Goal: Task Accomplishment & Management: Complete application form

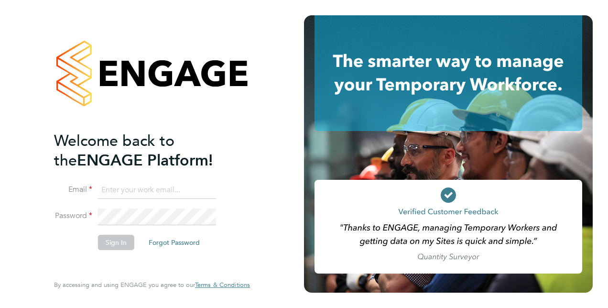
type input "[PERSON_NAME][EMAIL_ADDRESS][PERSON_NAME][DOMAIN_NAME]"
click at [118, 247] on button "Sign In" at bounding box center [116, 242] width 36 height 15
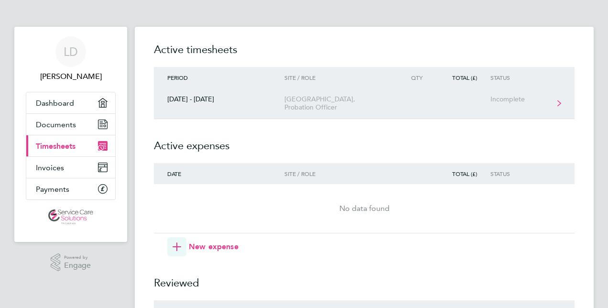
click at [381, 106] on div "[GEOGRAPHIC_DATA], Probation Officer" at bounding box center [338, 103] width 109 height 16
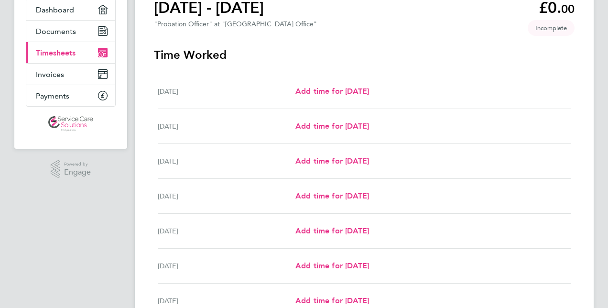
scroll to position [96, 0]
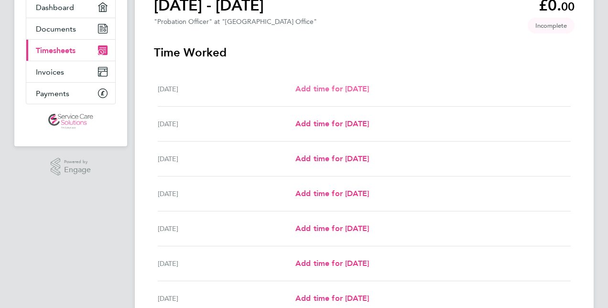
click at [359, 89] on span "Add time for [DATE]" at bounding box center [332, 88] width 74 height 9
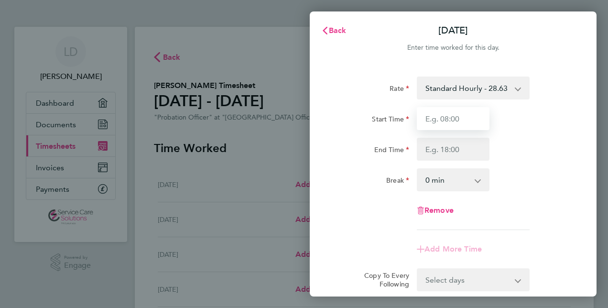
click at [450, 118] on input "Start Time" at bounding box center [453, 118] width 73 height 23
type input "09:00"
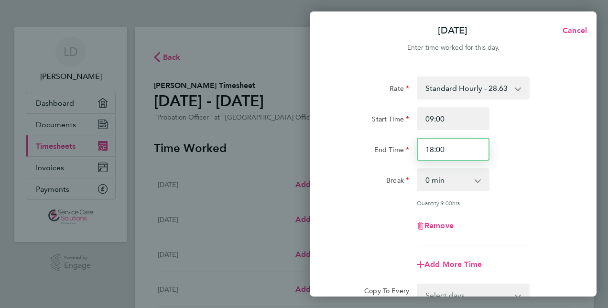
click at [450, 150] on input "18:00" at bounding box center [453, 149] width 73 height 23
type input "18:30"
click at [447, 187] on select "0 min 15 min 30 min 45 min 60 min 75 min 90 min" at bounding box center [447, 179] width 59 height 21
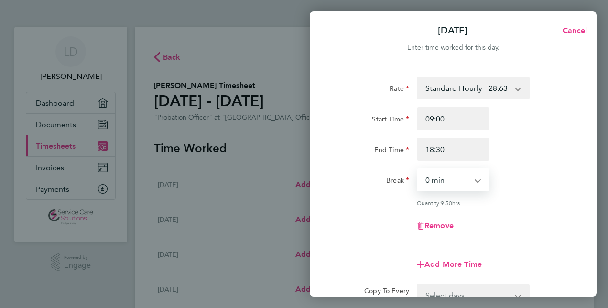
select select "30"
click at [418, 169] on select "0 min 15 min 30 min 45 min 60 min 75 min 90 min" at bounding box center [447, 179] width 59 height 21
drag, startPoint x: 601, startPoint y: 205, endPoint x: 504, endPoint y: 199, distance: 96.2
click at [600, 205] on div "[DATE] Cancel Enter time worked for this day. Rate Standard Hourly - 28.63 Star…" at bounding box center [304, 154] width 608 height 308
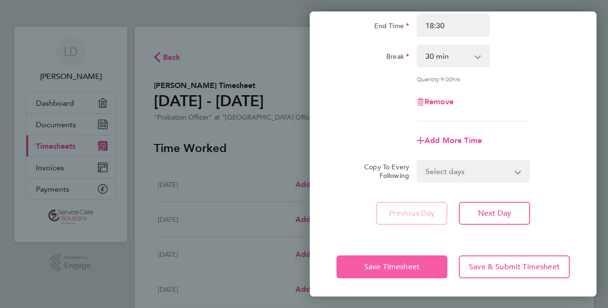
click at [380, 272] on button "Save Timesheet" at bounding box center [391, 266] width 111 height 23
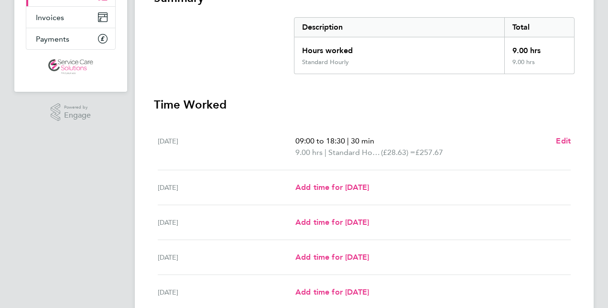
scroll to position [191, 0]
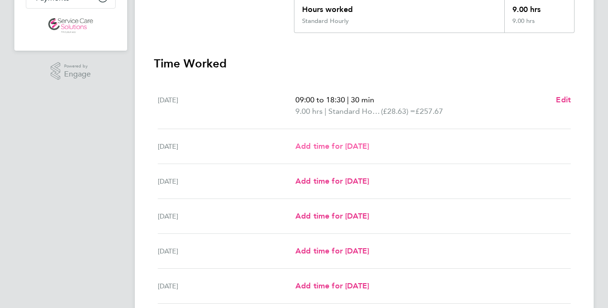
click at [369, 142] on span "Add time for [DATE]" at bounding box center [332, 145] width 74 height 9
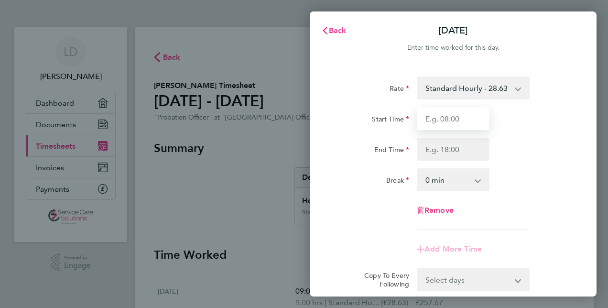
click at [476, 118] on input "Start Time" at bounding box center [453, 118] width 73 height 23
type input "09:00"
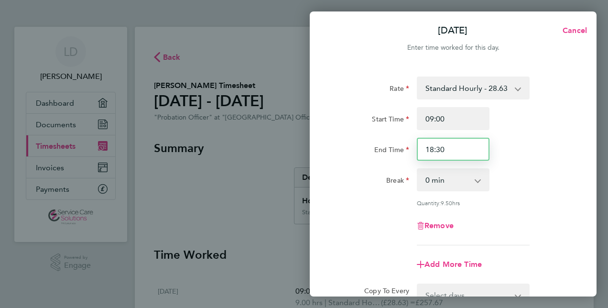
click at [459, 142] on input "18:30" at bounding box center [453, 149] width 73 height 23
type input "1"
type input "17:00"
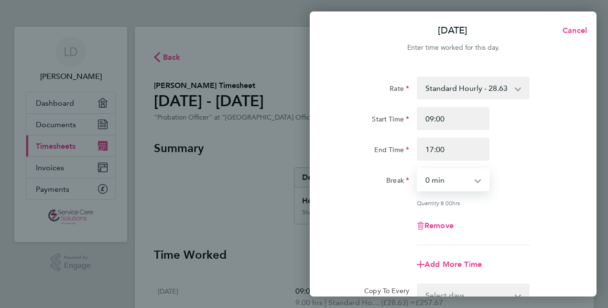
drag, startPoint x: 445, startPoint y: 180, endPoint x: 446, endPoint y: 184, distance: 4.9
click at [445, 180] on select "0 min 15 min 30 min 45 min 60 min 75 min 90 min" at bounding box center [447, 179] width 59 height 21
select select "30"
click at [418, 169] on select "0 min 15 min 30 min 45 min 60 min 75 min 90 min" at bounding box center [447, 179] width 59 height 21
click at [466, 216] on div "Remove" at bounding box center [453, 225] width 80 height 23
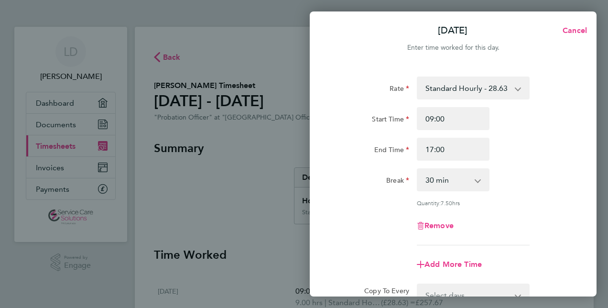
scroll to position [124, 0]
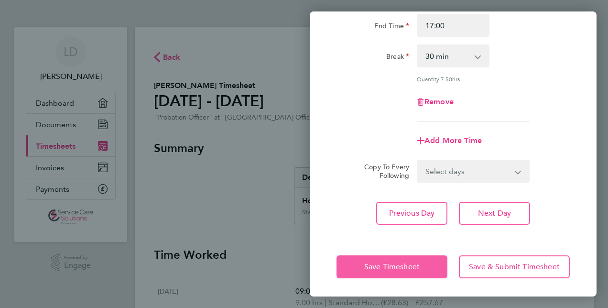
click at [406, 275] on button "Save Timesheet" at bounding box center [391, 266] width 111 height 23
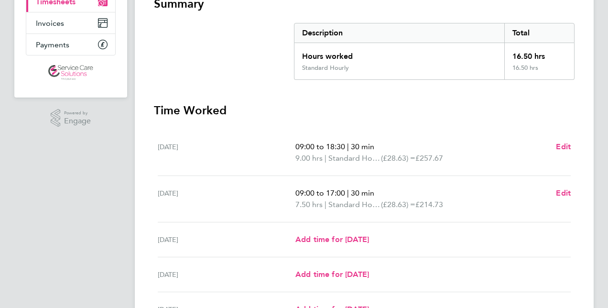
scroll to position [239, 0]
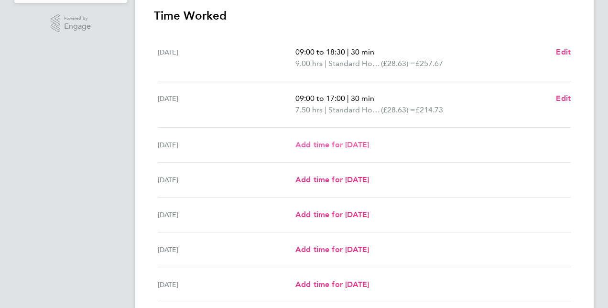
click at [359, 144] on span "Add time for [DATE]" at bounding box center [332, 144] width 74 height 9
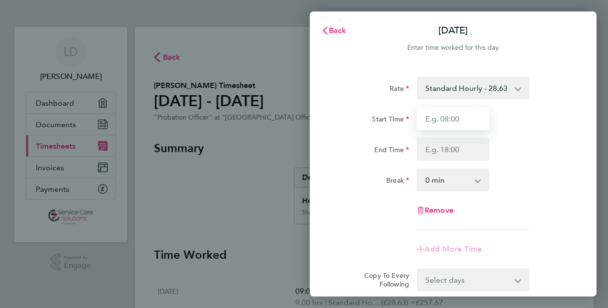
click at [457, 123] on input "Start Time" at bounding box center [453, 118] width 73 height 23
type input "09:00"
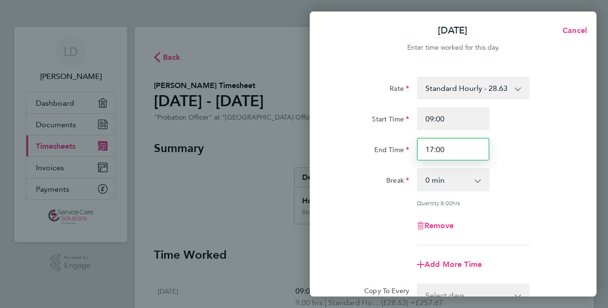
click at [460, 143] on input "17:00" at bounding box center [453, 149] width 73 height 23
type input "1"
type input "18:00"
drag, startPoint x: 469, startPoint y: 180, endPoint x: 469, endPoint y: 185, distance: 5.3
click at [469, 180] on select "0 min 15 min 30 min 45 min 60 min 75 min 90 min" at bounding box center [447, 179] width 59 height 21
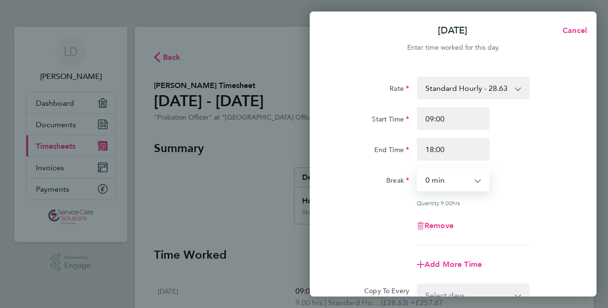
select select "30"
click at [418, 169] on select "0 min 15 min 30 min 45 min 60 min 75 min 90 min" at bounding box center [447, 179] width 59 height 21
click at [544, 196] on div "Rate Standard Hourly - 28.63 Start Time 09:00 End Time 18:00 Break 0 min 15 min…" at bounding box center [452, 160] width 233 height 169
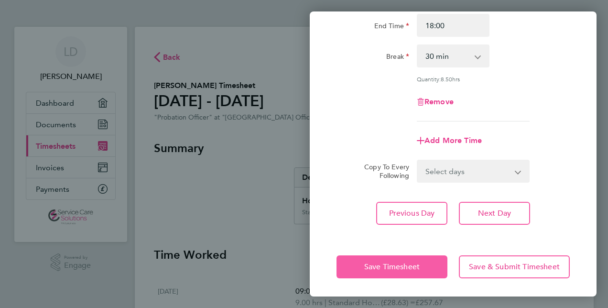
click at [395, 268] on span "Save Timesheet" at bounding box center [391, 267] width 55 height 10
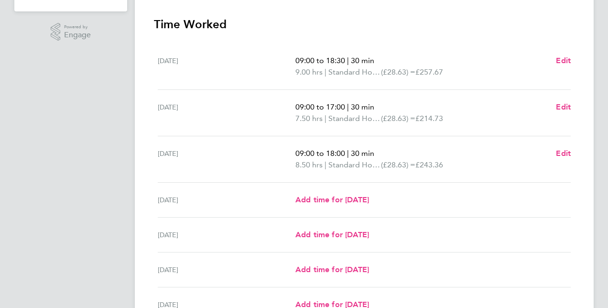
scroll to position [287, 0]
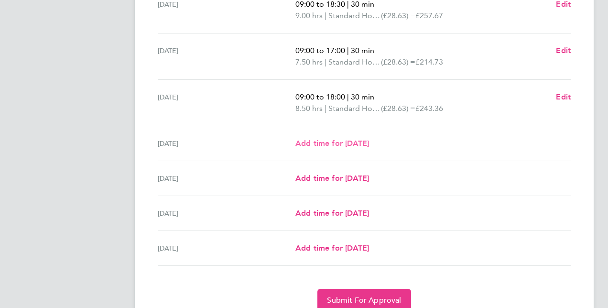
click at [357, 144] on span "Add time for [DATE]" at bounding box center [332, 143] width 74 height 9
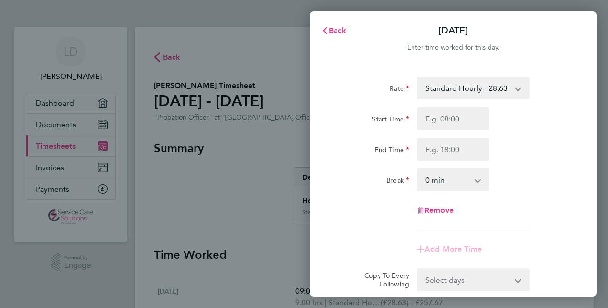
click at [464, 88] on select "Standard Hourly - 28.63" at bounding box center [467, 87] width 99 height 21
click at [532, 149] on div "End Time" at bounding box center [453, 149] width 241 height 23
click at [465, 119] on input "Start Time" at bounding box center [453, 118] width 73 height 23
type input "09:00"
type input "18:00"
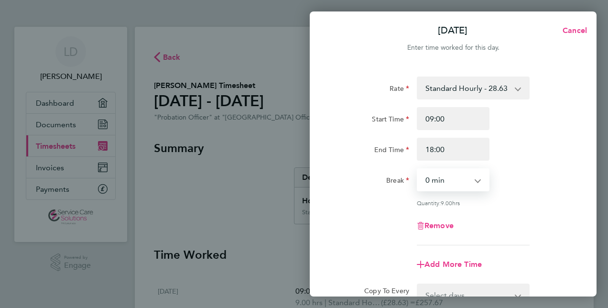
drag, startPoint x: 456, startPoint y: 175, endPoint x: 456, endPoint y: 186, distance: 11.0
click at [456, 175] on select "0 min 15 min 30 min 45 min 60 min 75 min 90 min" at bounding box center [447, 179] width 59 height 21
select select "30"
click at [418, 169] on select "0 min 15 min 30 min 45 min 60 min 75 min 90 min" at bounding box center [447, 179] width 59 height 21
click at [551, 219] on div "Remove" at bounding box center [453, 225] width 241 height 23
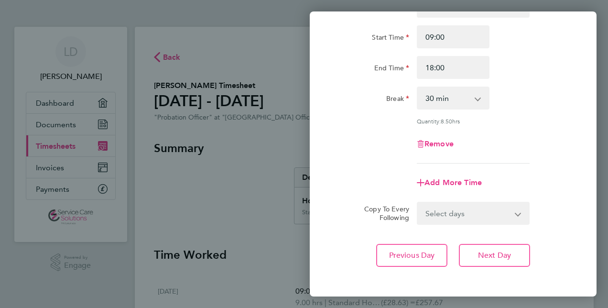
scroll to position [124, 0]
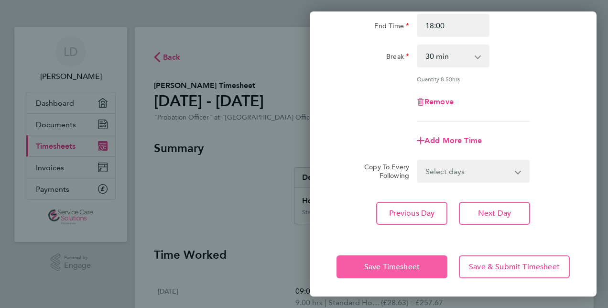
click at [375, 273] on button "Save Timesheet" at bounding box center [391, 266] width 111 height 23
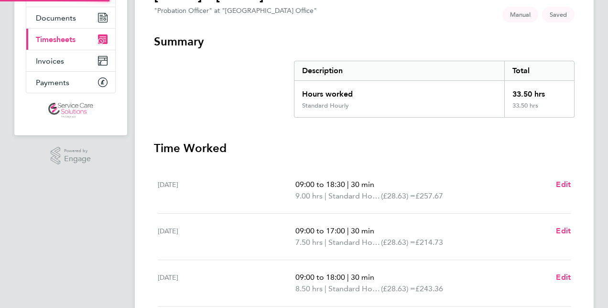
scroll to position [287, 0]
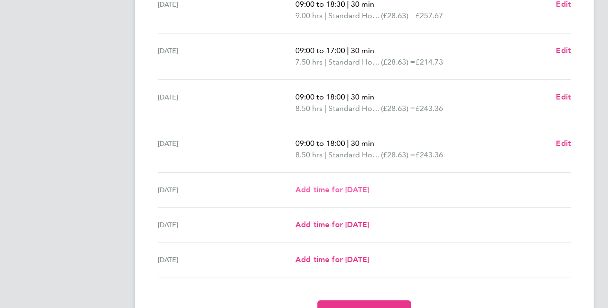
click at [363, 193] on link "Add time for [DATE]" at bounding box center [332, 189] width 74 height 11
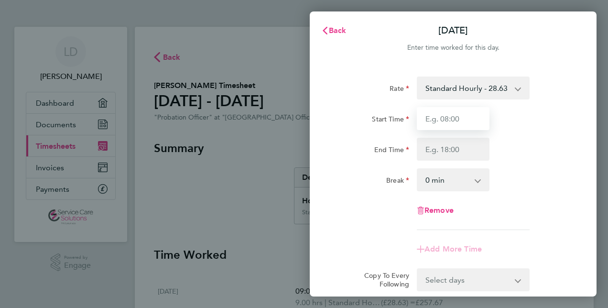
click at [451, 127] on input "Start Time" at bounding box center [453, 118] width 73 height 23
type input "09:00"
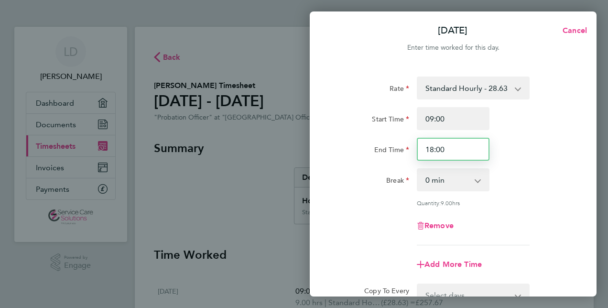
click at [457, 148] on input "18:00" at bounding box center [453, 149] width 73 height 23
type input "1"
type input "17:00"
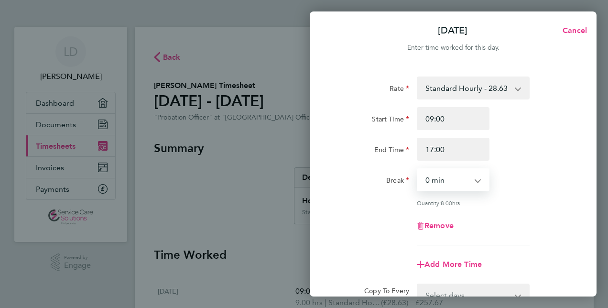
click at [450, 178] on select "0 min 15 min 30 min 45 min 60 min 75 min 90 min" at bounding box center [447, 179] width 59 height 21
select select "30"
click at [418, 169] on select "0 min 15 min 30 min 45 min 60 min 75 min 90 min" at bounding box center [447, 179] width 59 height 21
click at [506, 213] on div "Rate Standard Hourly - 28.63 Start Time 09:00 End Time 17:00 Break 0 min 15 min…" at bounding box center [452, 160] width 233 height 169
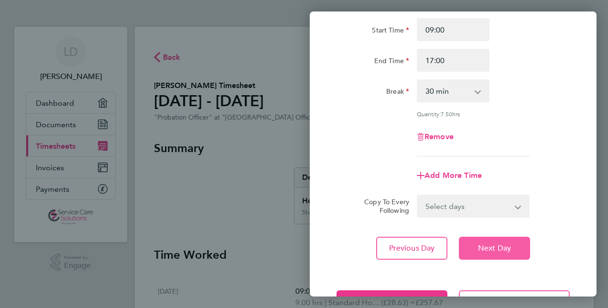
scroll to position [124, 0]
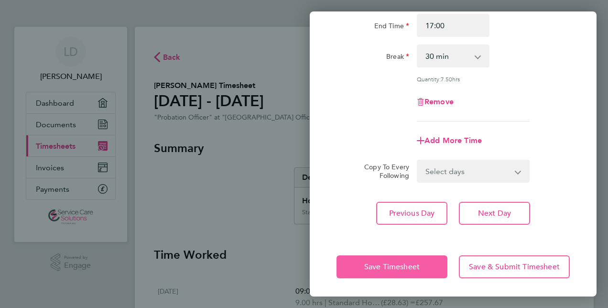
click at [378, 268] on span "Save Timesheet" at bounding box center [391, 267] width 55 height 10
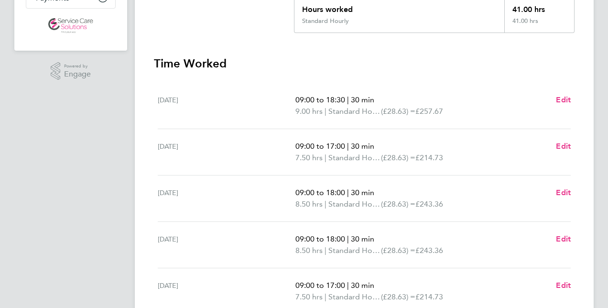
scroll to position [239, 0]
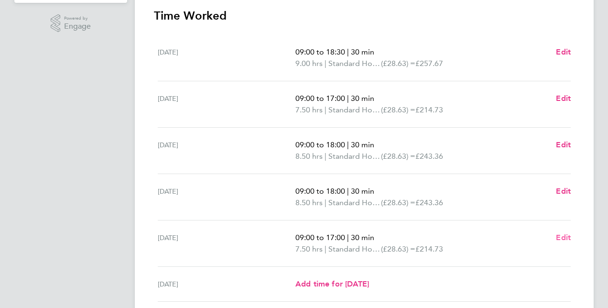
click at [559, 238] on span "Edit" at bounding box center [563, 237] width 15 height 9
select select "30"
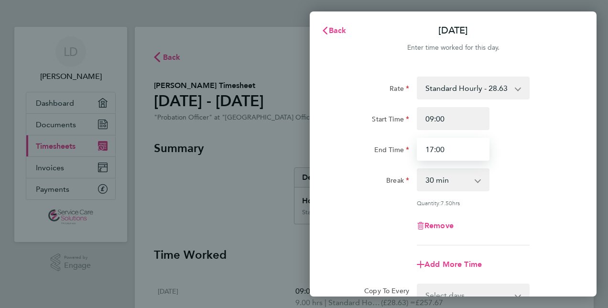
click at [468, 155] on input "17:00" at bounding box center [453, 149] width 73 height 23
type input "17:30"
click at [499, 158] on div "End Time 17:30" at bounding box center [453, 149] width 241 height 23
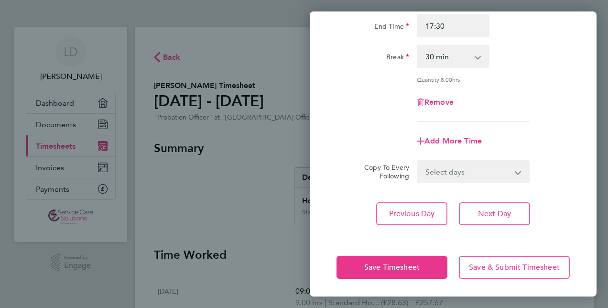
scroll to position [124, 0]
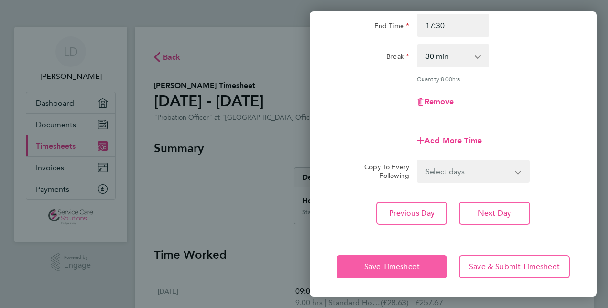
click at [374, 271] on button "Save Timesheet" at bounding box center [391, 266] width 111 height 23
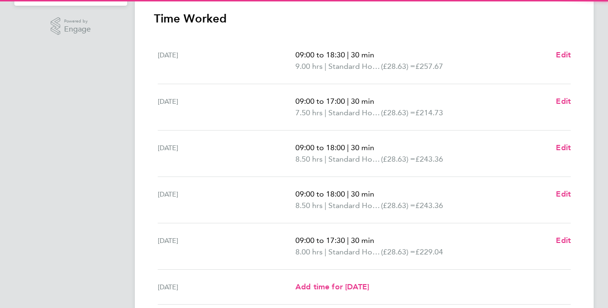
scroll to position [239, 0]
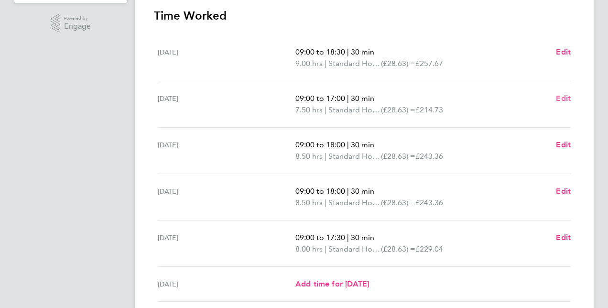
click at [562, 98] on span "Edit" at bounding box center [563, 98] width 15 height 9
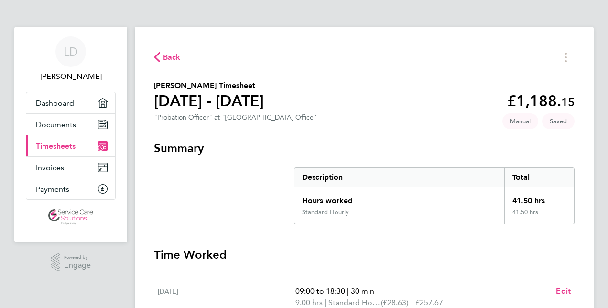
select select "30"
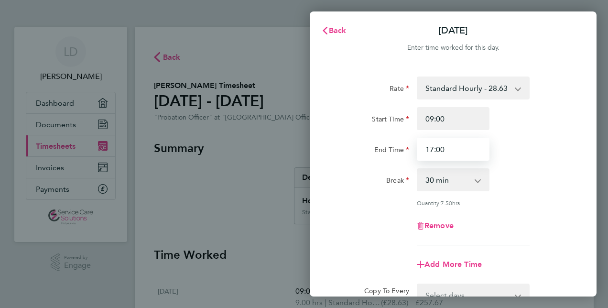
click at [468, 150] on input "17:00" at bounding box center [453, 149] width 73 height 23
type input "17:30"
click at [512, 135] on div "Start Time 09:00 End Time 17:30" at bounding box center [453, 134] width 241 height 54
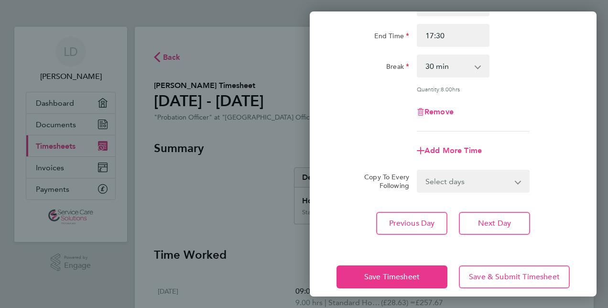
scroll to position [124, 0]
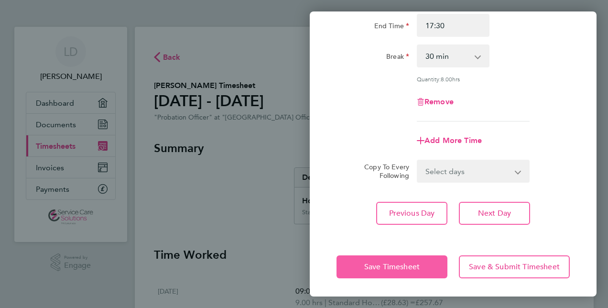
drag, startPoint x: 406, startPoint y: 268, endPoint x: 412, endPoint y: 225, distance: 43.4
click at [406, 268] on span "Save Timesheet" at bounding box center [391, 267] width 55 height 10
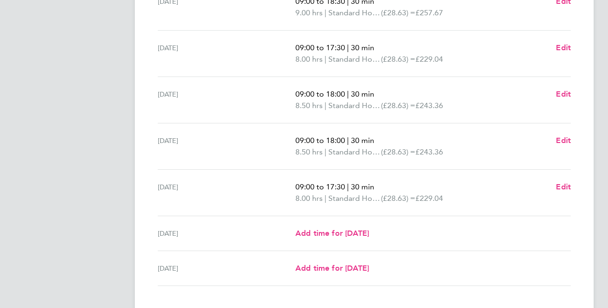
scroll to position [350, 0]
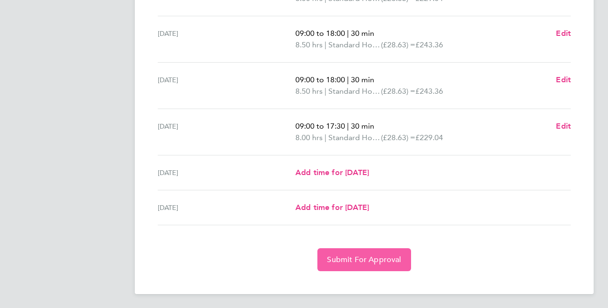
click at [370, 262] on button "Submit For Approval" at bounding box center [363, 259] width 93 height 23
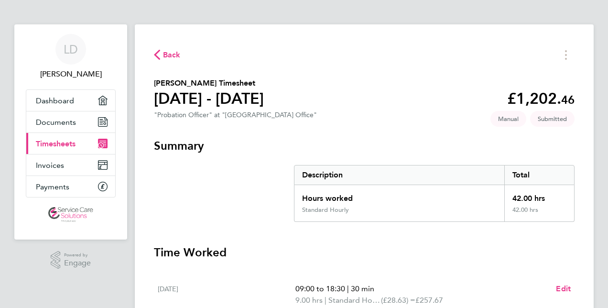
scroll to position [0, 0]
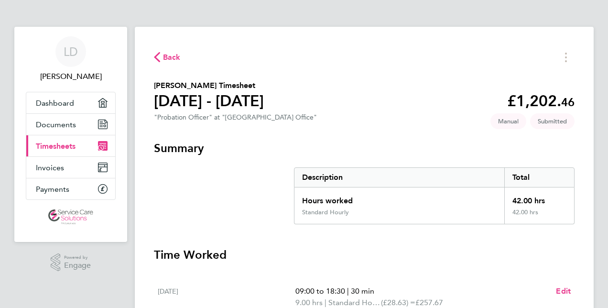
click at [173, 59] on span "Back" at bounding box center [172, 57] width 18 height 11
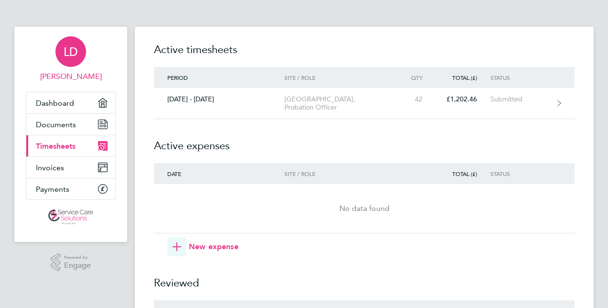
click at [73, 52] on span "LD" at bounding box center [71, 51] width 14 height 12
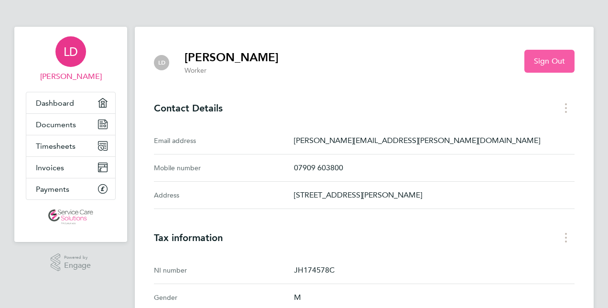
click at [543, 56] on span "Sign Out" at bounding box center [549, 61] width 31 height 10
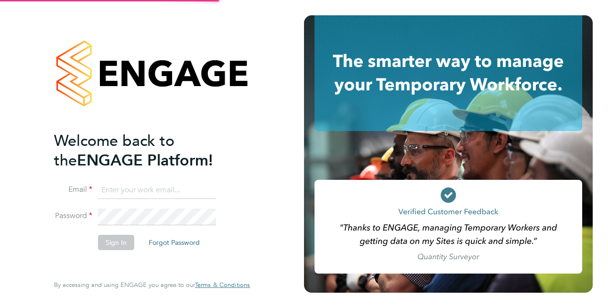
type input "[PERSON_NAME][EMAIL_ADDRESS][PERSON_NAME][DOMAIN_NAME]"
